Goal: Information Seeking & Learning: Learn about a topic

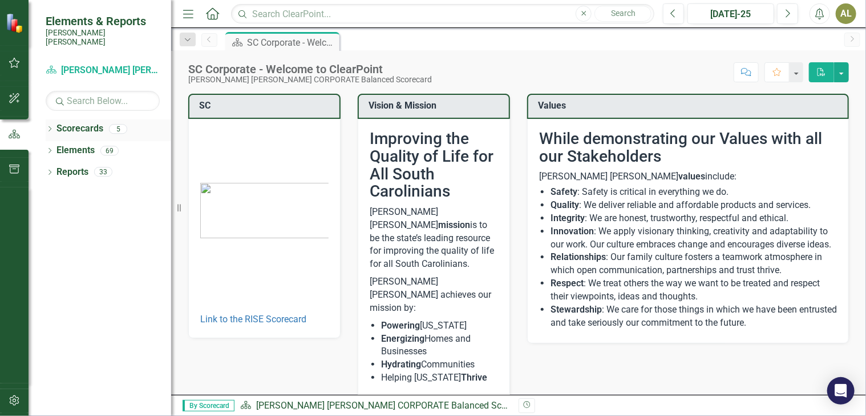
click at [48, 127] on icon "Dropdown" at bounding box center [50, 130] width 8 height 6
click at [143, 144] on link "[PERSON_NAME] [PERSON_NAME] CORPORATE Balanced Scorecard" at bounding box center [117, 150] width 108 height 13
click at [118, 144] on link "[PERSON_NAME] [PERSON_NAME] CORPORATE Balanced Scorecard" at bounding box center [117, 150] width 108 height 13
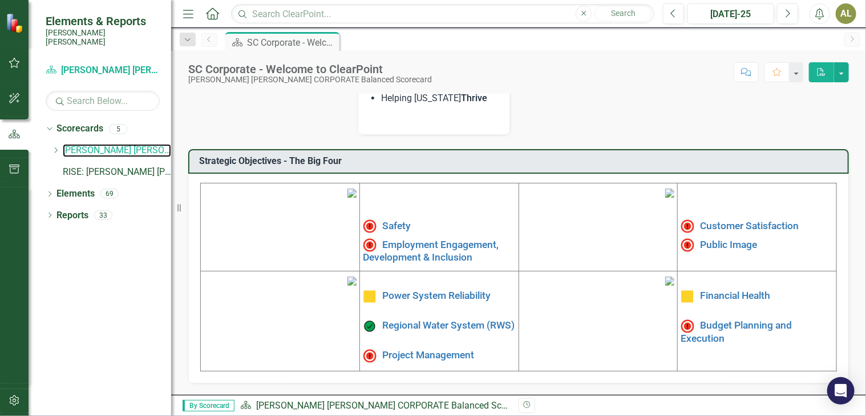
scroll to position [300, 0]
click at [396, 220] on link "Safety" at bounding box center [396, 225] width 29 height 11
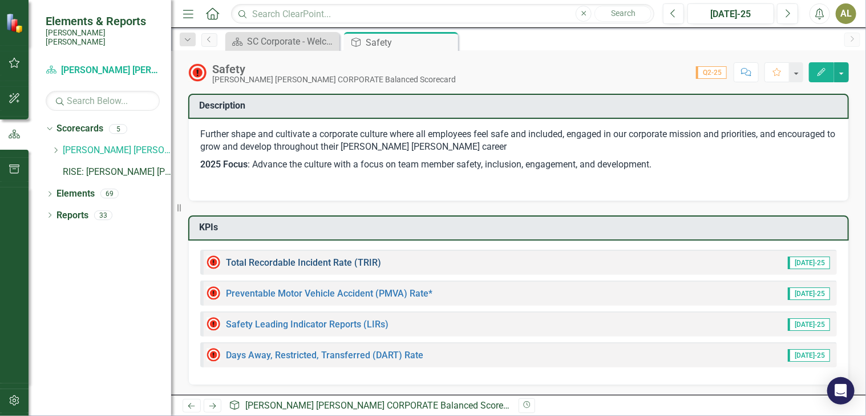
click at [311, 260] on link "Total Recordable Incident Rate (TRIR)" at bounding box center [303, 262] width 155 height 11
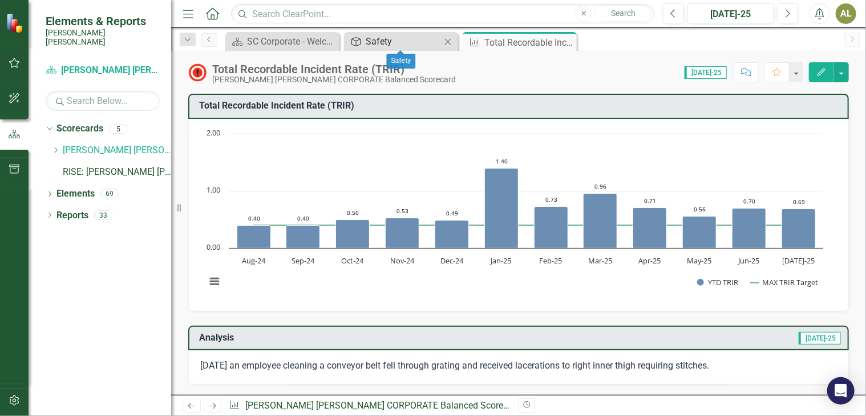
click at [356, 38] on icon "Objective" at bounding box center [355, 41] width 11 height 9
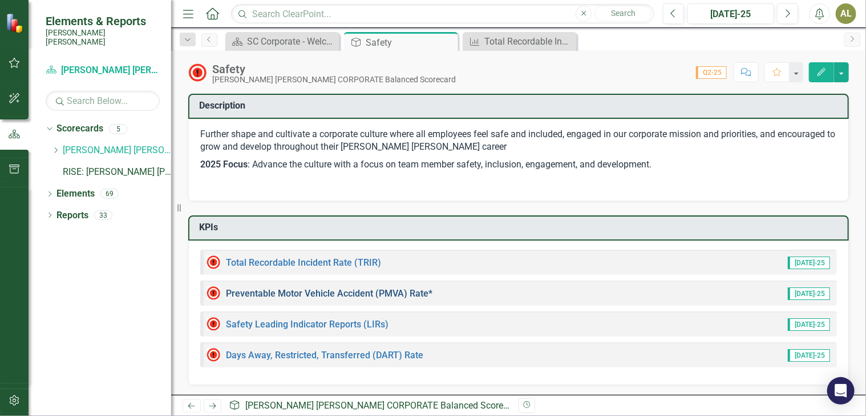
click at [380, 289] on link "Preventable Motor Vehicle Accident (PMVA) Rate*" at bounding box center [329, 293] width 207 height 11
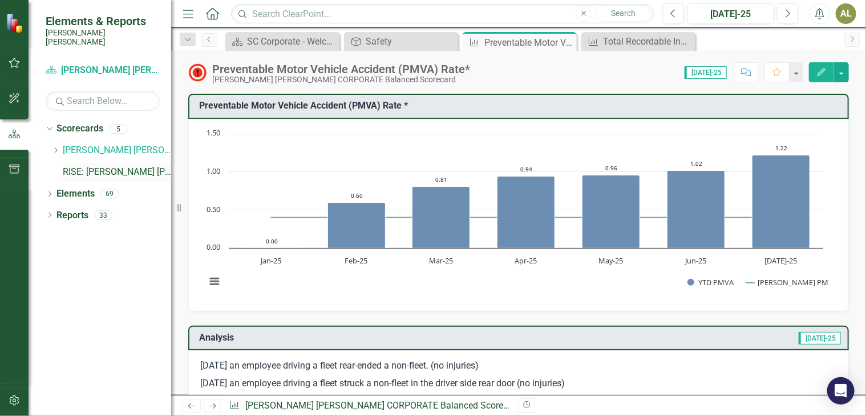
click at [82, 166] on link "RISE: [PERSON_NAME] [PERSON_NAME] Recognizing Innovation, Safety and Excellence" at bounding box center [117, 172] width 108 height 13
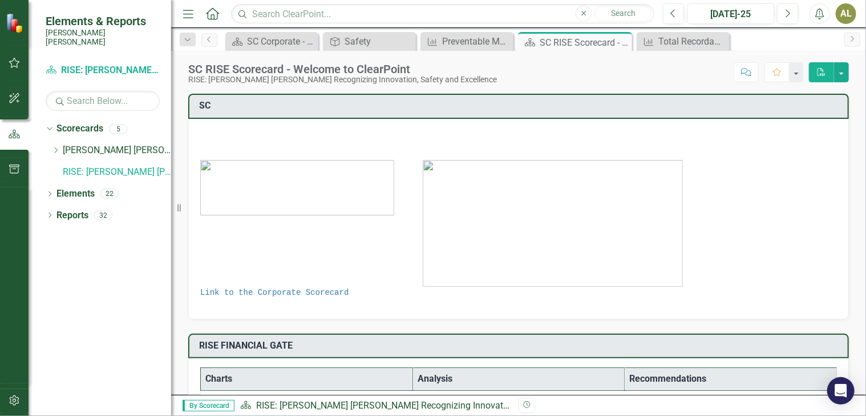
click at [77, 249] on div "Dropdown Scorecards 5 Dropdown Santee [PERSON_NAME] CORPORATE Balanced Scorecar…" at bounding box center [100, 267] width 143 height 296
click at [19, 100] on icon "button" at bounding box center [15, 98] width 12 height 9
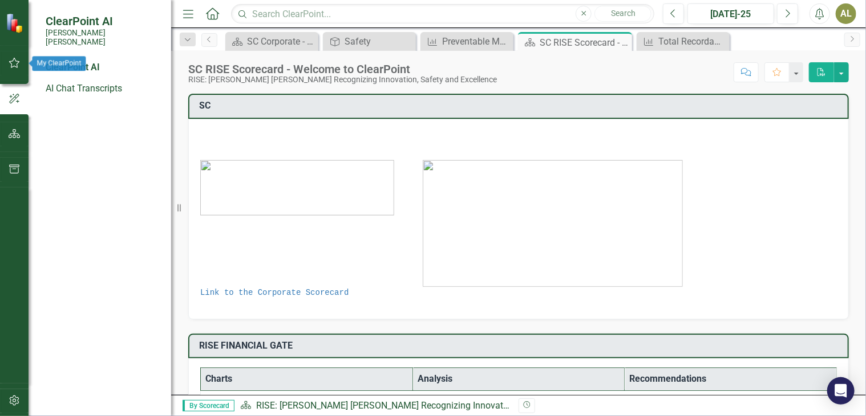
click at [15, 65] on icon "button" at bounding box center [15, 62] width 12 height 9
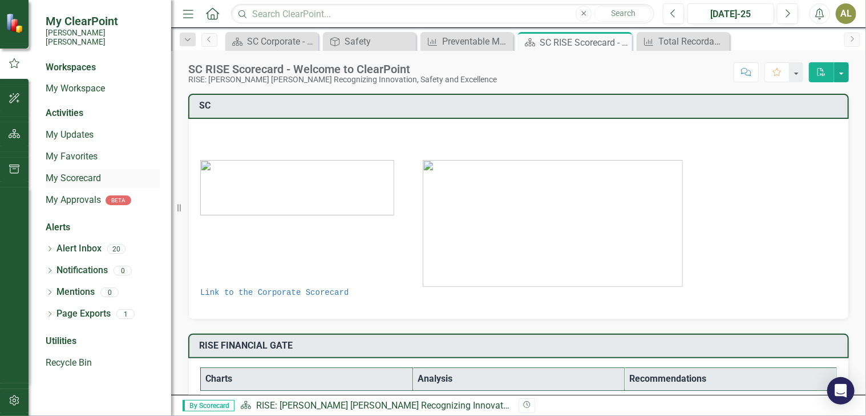
click at [76, 172] on link "My Scorecard" at bounding box center [103, 178] width 114 height 13
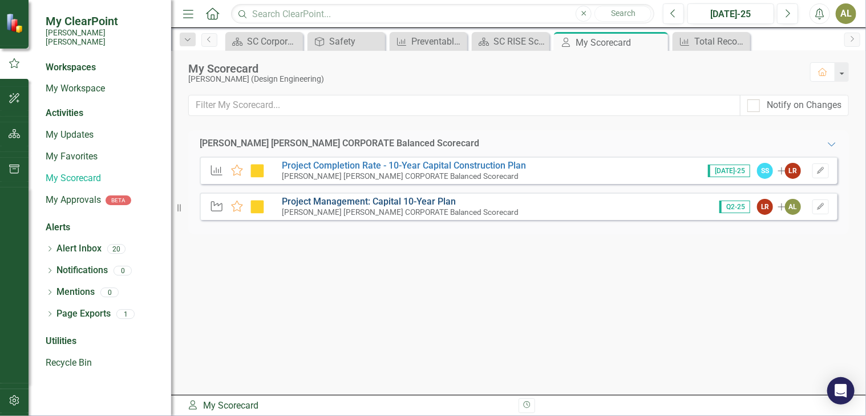
click at [373, 201] on link "Project Management: Capital 10-Year Plan" at bounding box center [369, 201] width 174 height 11
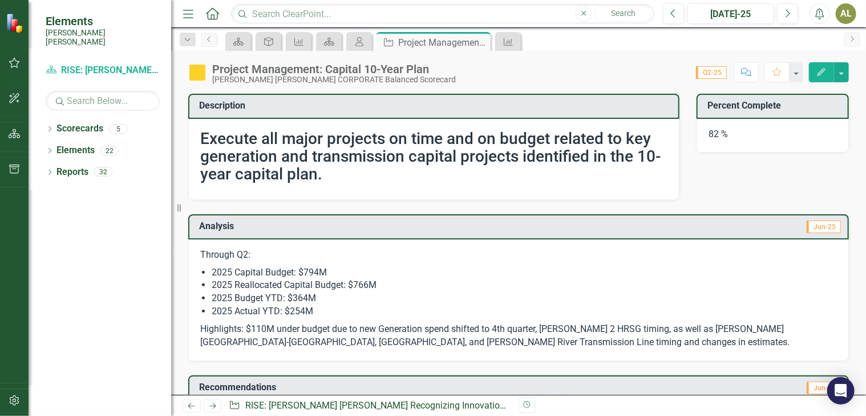
scroll to position [1, 0]
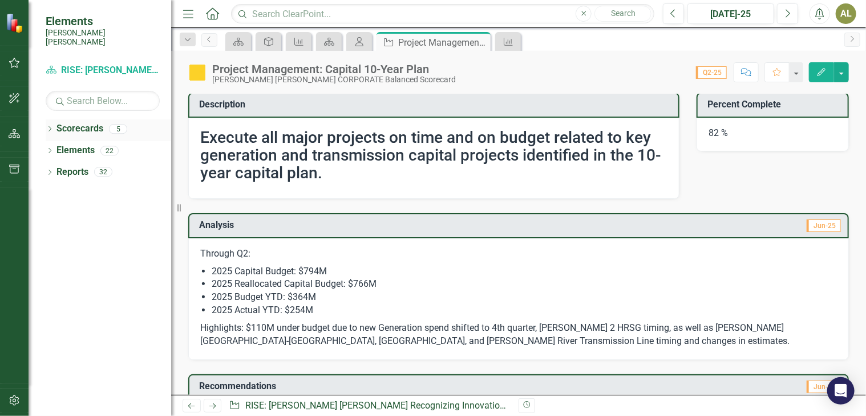
click at [48, 127] on icon "Dropdown" at bounding box center [50, 130] width 8 height 6
click at [90, 144] on link "[PERSON_NAME] [PERSON_NAME] CORPORATE Balanced Scorecard" at bounding box center [117, 150] width 108 height 13
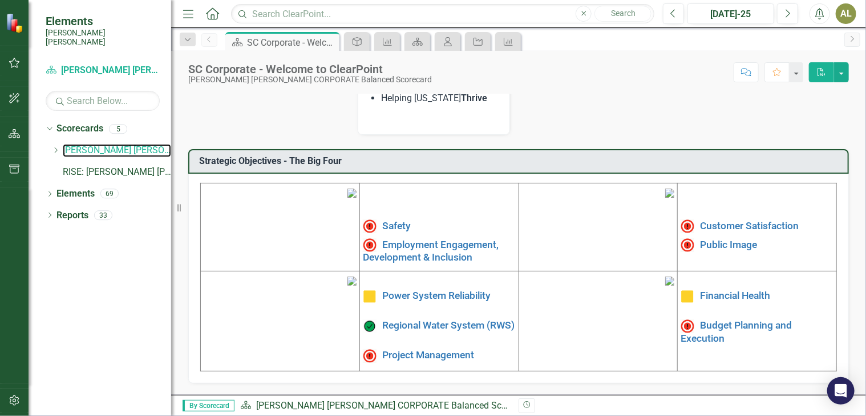
scroll to position [354, 0]
click at [407, 349] on link "Project Management" at bounding box center [428, 354] width 92 height 11
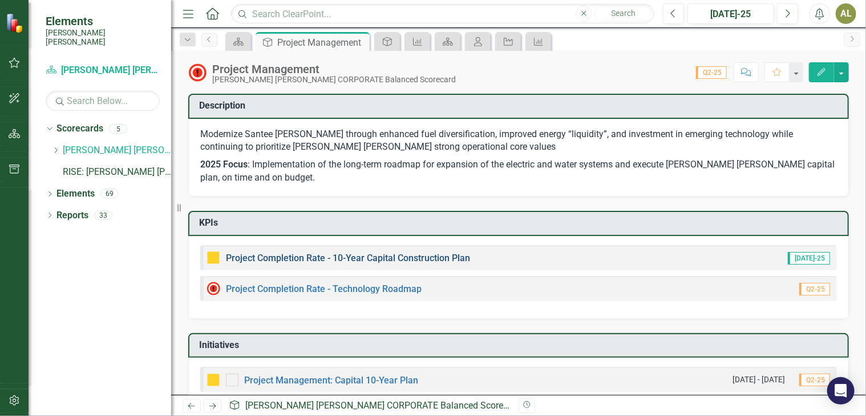
click at [452, 255] on link "Project Completion Rate - 10-Year Capital Construction Plan" at bounding box center [348, 257] width 244 height 11
